Goal: Communication & Community: Answer question/provide support

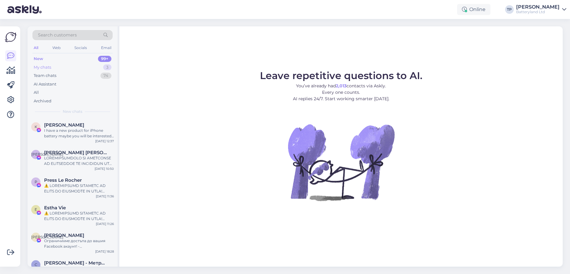
click at [67, 69] on div "My chats 3" at bounding box center [72, 67] width 80 height 9
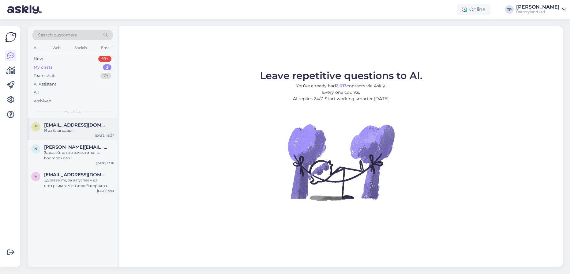
click at [77, 124] on span "[EMAIL_ADDRESS][DOMAIN_NAME]" at bounding box center [76, 125] width 64 height 6
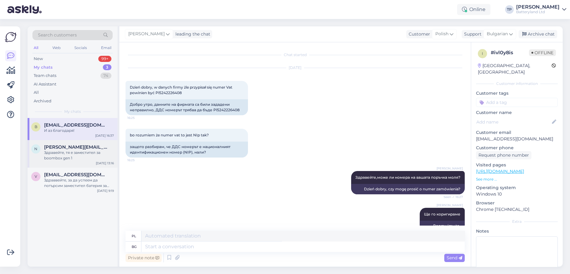
scroll to position [233, 0]
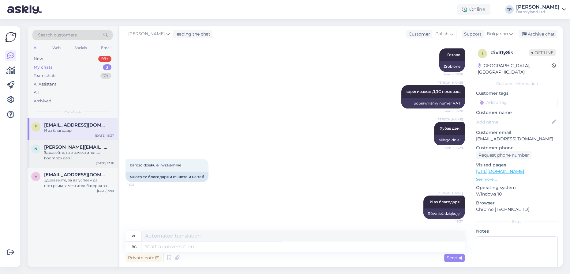
click at [70, 144] on span "[PERSON_NAME][EMAIL_ADDRESS][DOMAIN_NAME]" at bounding box center [76, 147] width 64 height 6
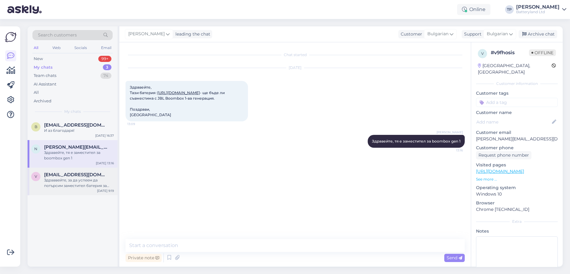
click at [71, 168] on div "v [EMAIL_ADDRESS][DOMAIN_NAME] [PERSON_NAME], за да успеем да потърсим заместит…" at bounding box center [73, 182] width 90 height 28
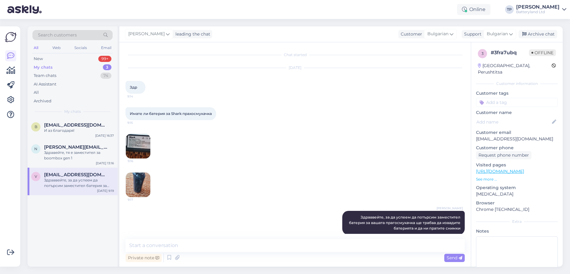
scroll to position [8, 0]
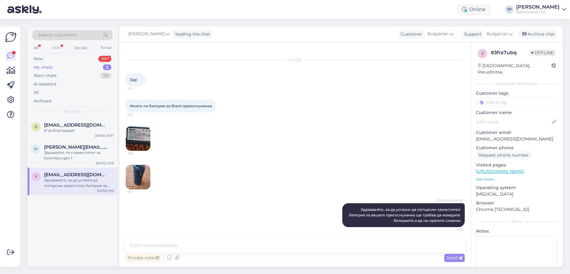
click at [56, 47] on div "Web" at bounding box center [56, 48] width 11 height 8
click at [64, 59] on div "New 1" at bounding box center [72, 59] width 80 height 9
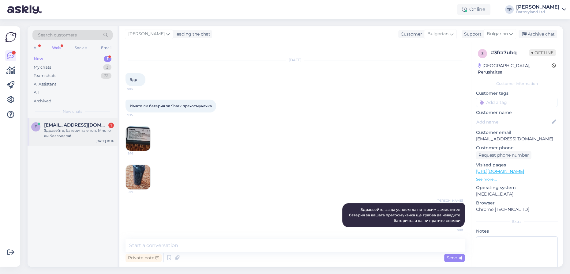
click at [56, 125] on span "[EMAIL_ADDRESS][DOMAIN_NAME]" at bounding box center [76, 125] width 64 height 6
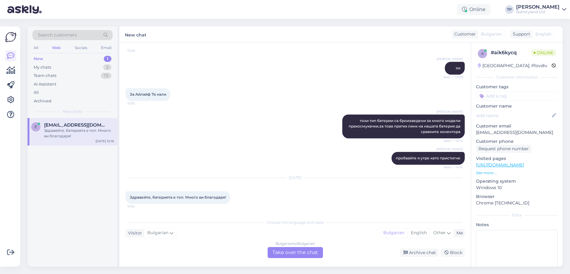
click at [286, 253] on div "Bulgarian to Bulgarian Take over the chat" at bounding box center [295, 252] width 55 height 11
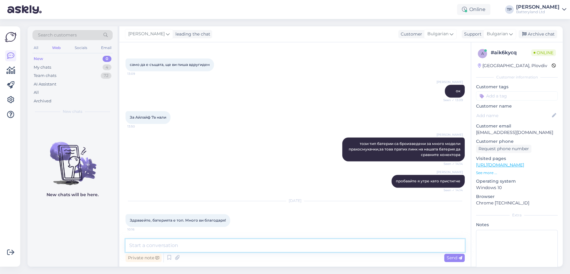
click at [229, 245] on textarea at bounding box center [295, 245] width 339 height 13
type textarea "R"
type textarea "Радваме се че свършихме работа"
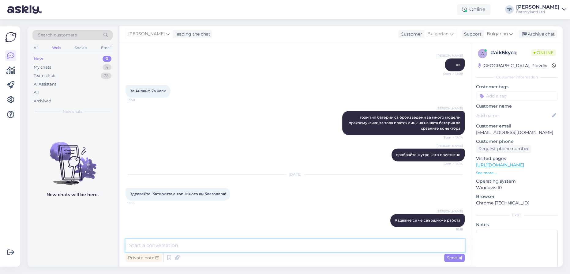
scroll to position [1294, 0]
